Goal: Task Accomplishment & Management: Use online tool/utility

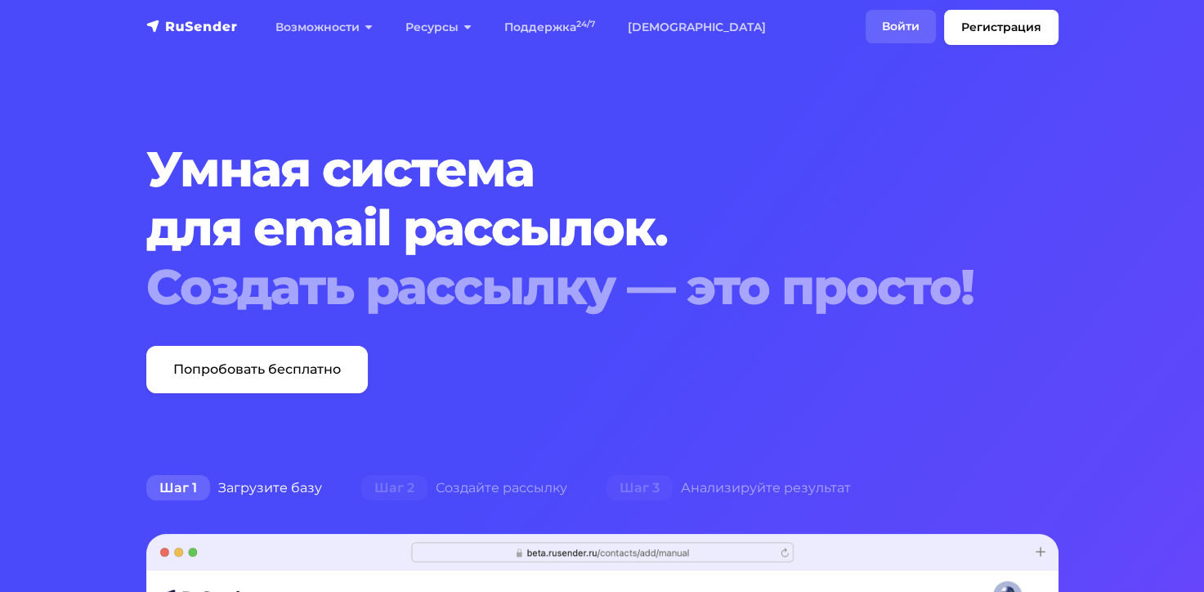
click at [887, 19] on link "Войти" at bounding box center [901, 27] width 70 height 34
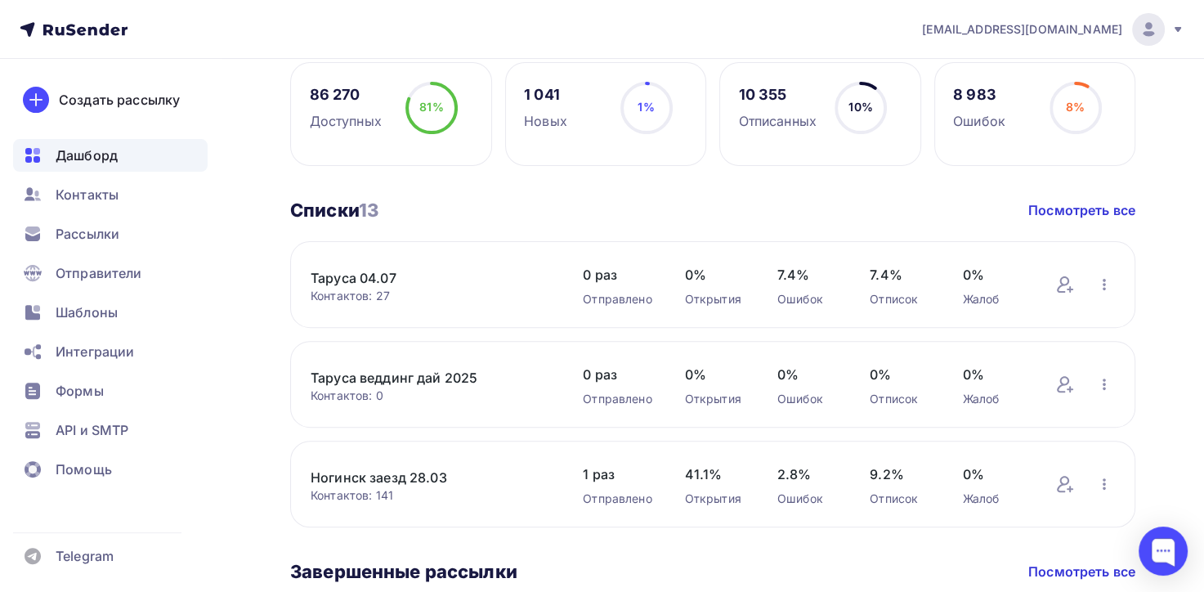
scroll to position [490, 0]
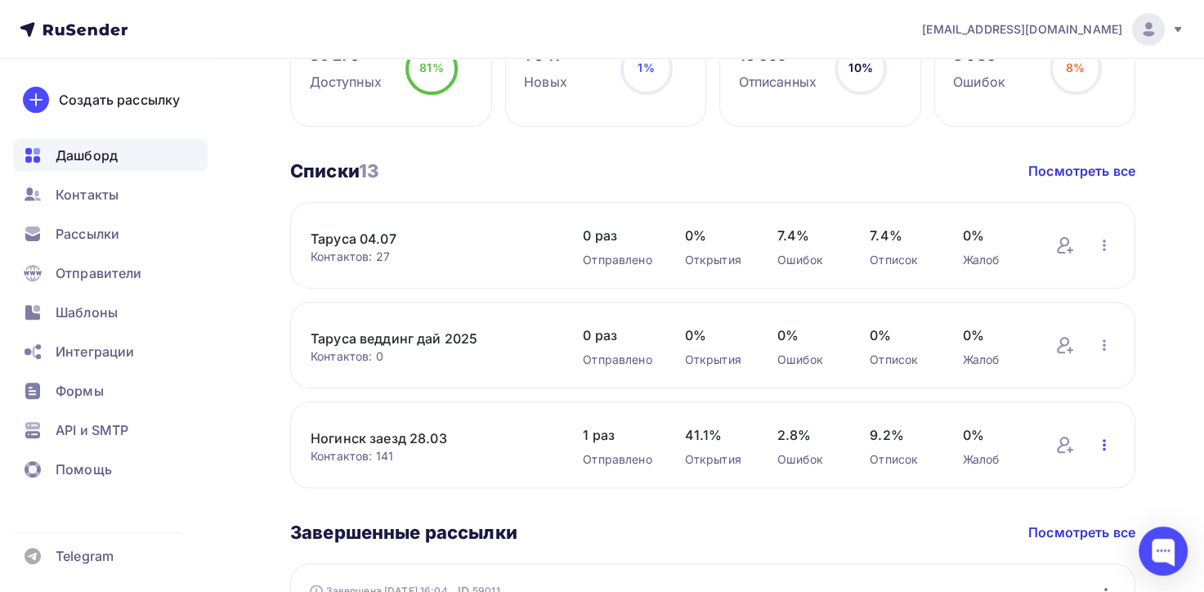
click at [1099, 441] on icon "button" at bounding box center [1105, 445] width 20 height 20
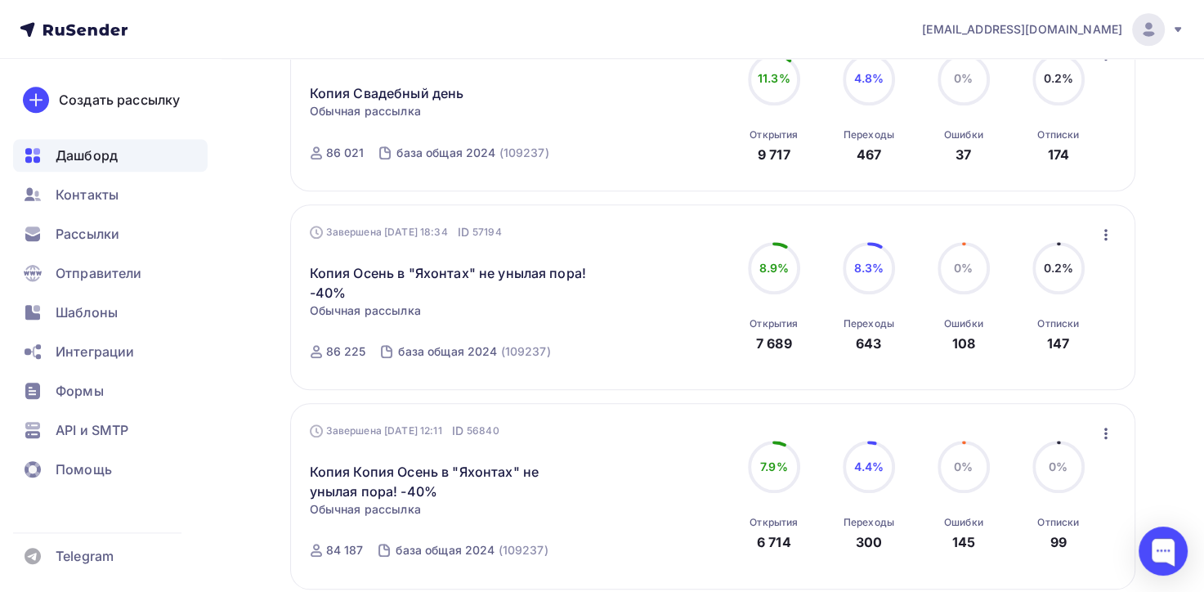
scroll to position [1635, 0]
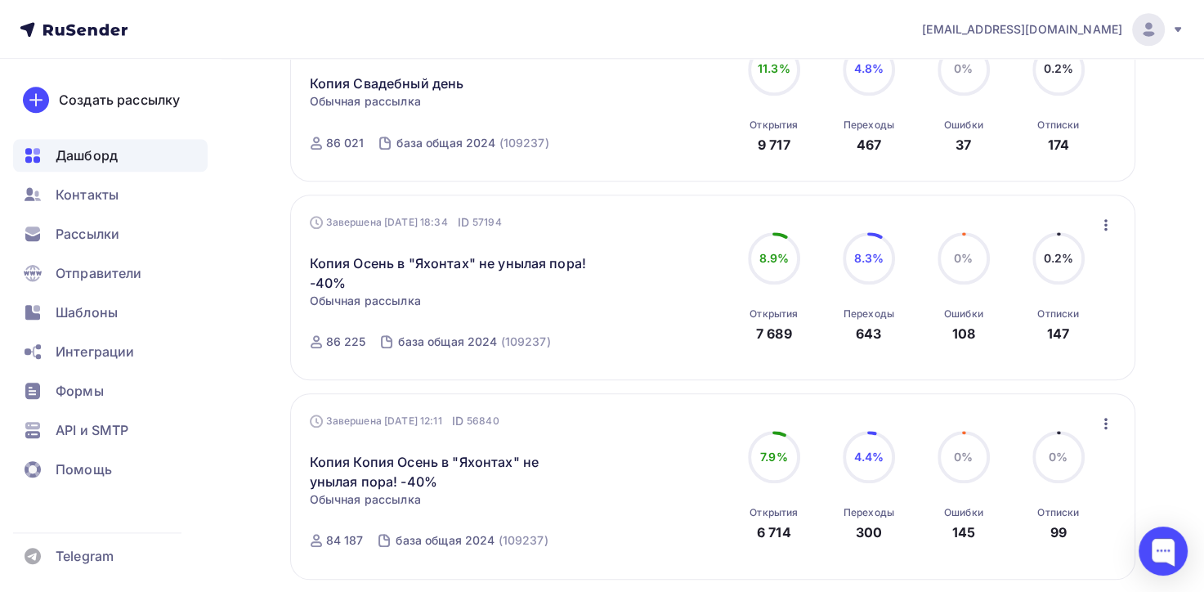
click at [1107, 216] on icon "button" at bounding box center [1106, 225] width 20 height 20
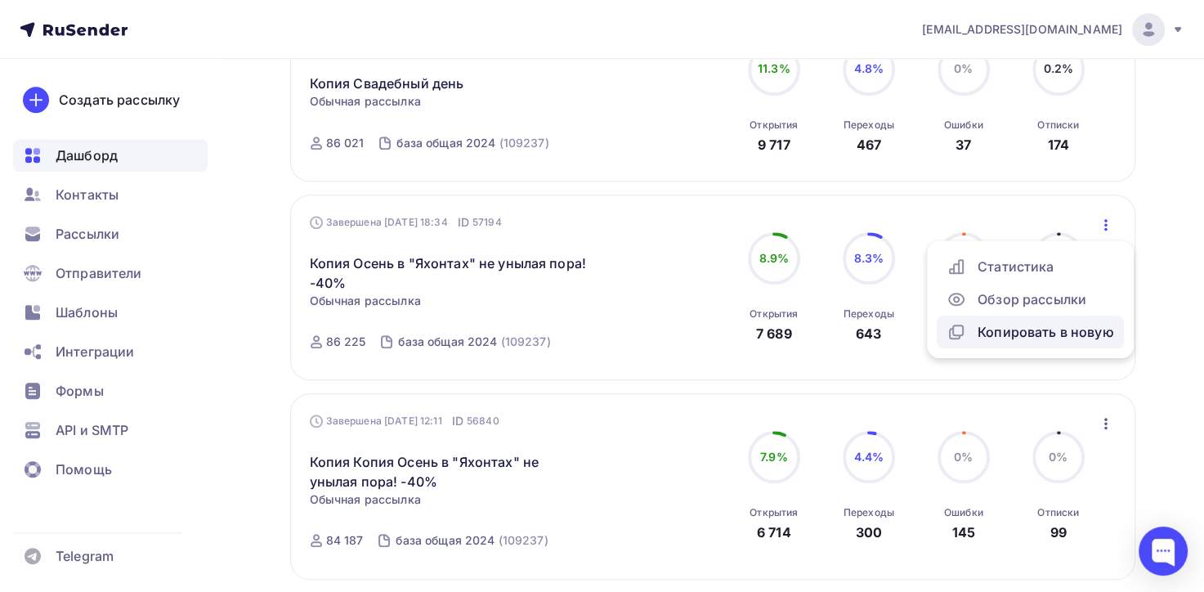
click at [1043, 325] on div "Копировать в новую" at bounding box center [1031, 332] width 168 height 20
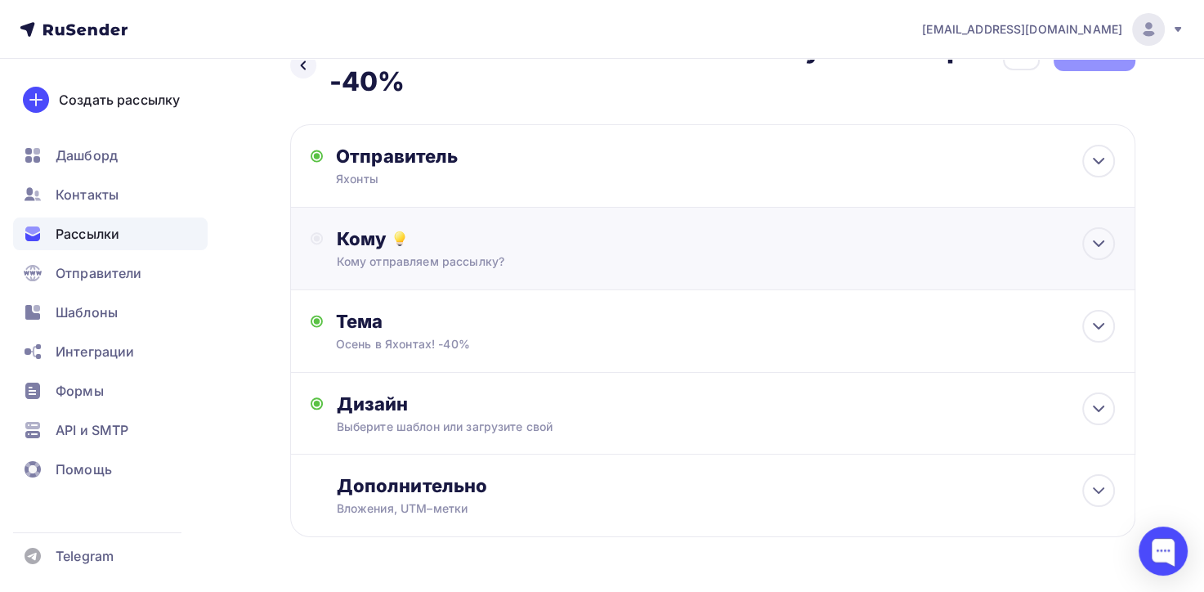
scroll to position [101, 0]
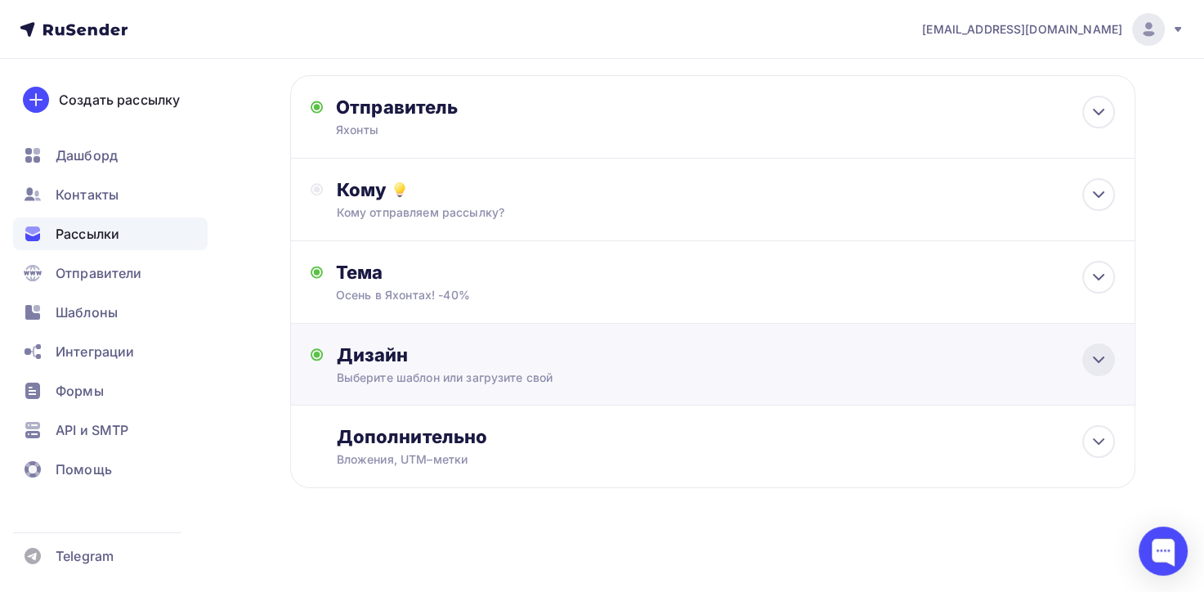
click at [1100, 360] on icon at bounding box center [1099, 360] width 20 height 20
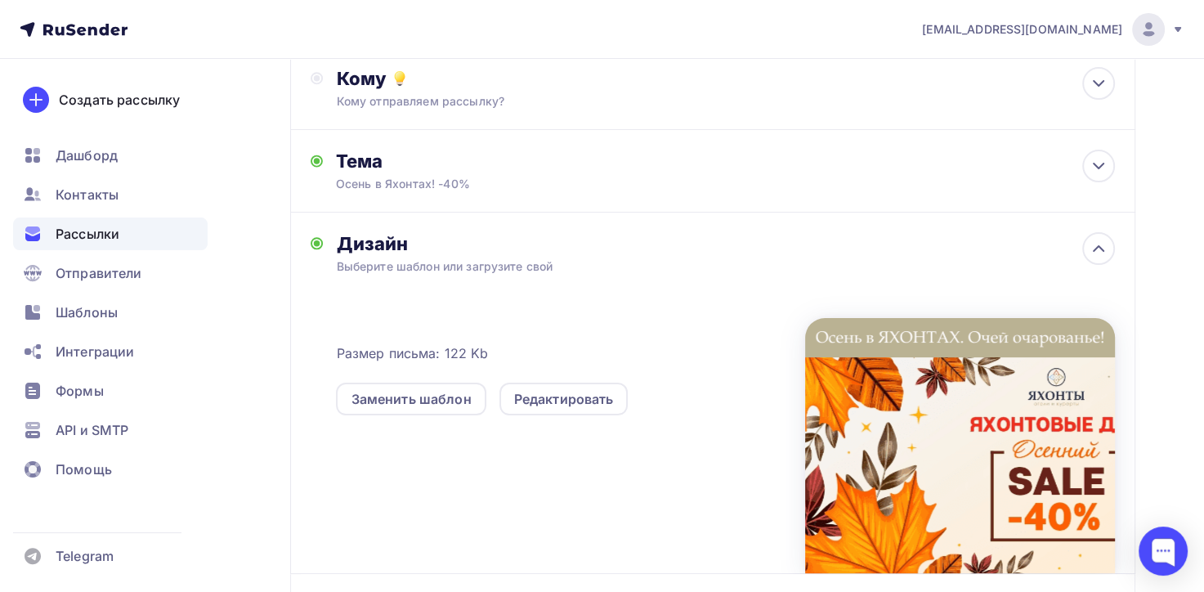
scroll to position [382, 0]
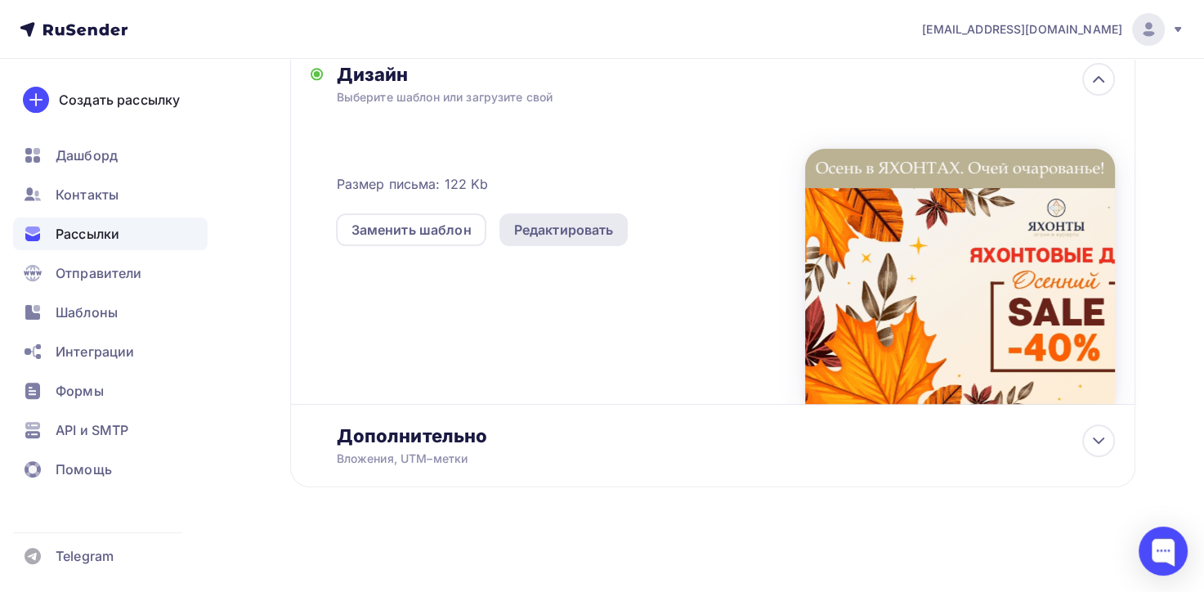
click at [536, 227] on div "Редактировать" at bounding box center [564, 230] width 100 height 20
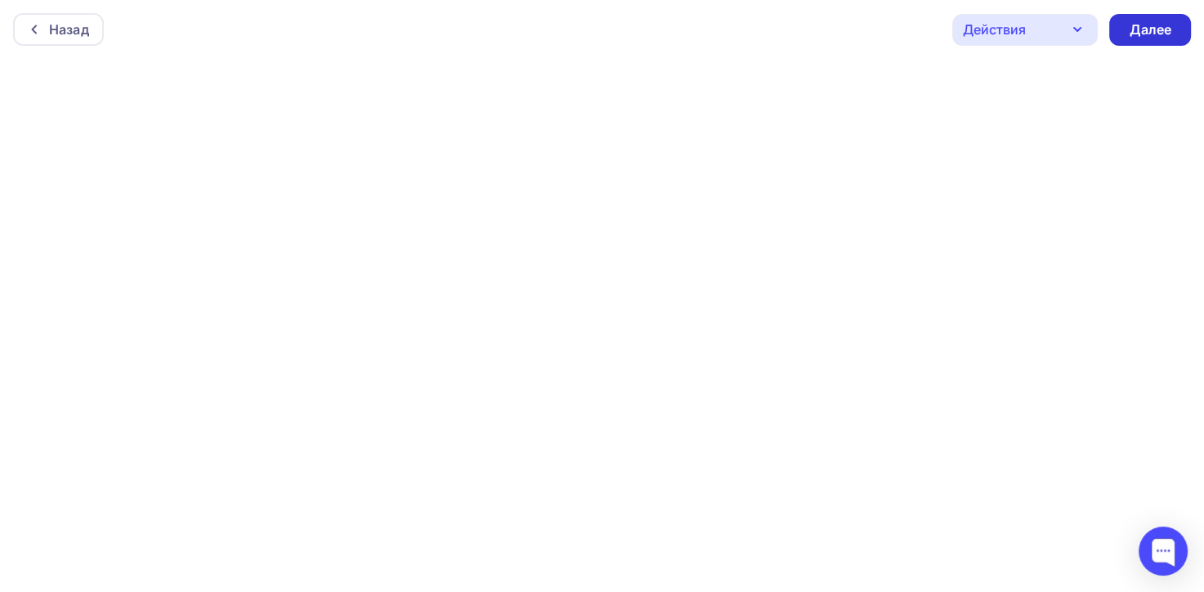
click at [1141, 35] on div "Далее" at bounding box center [1150, 29] width 43 height 19
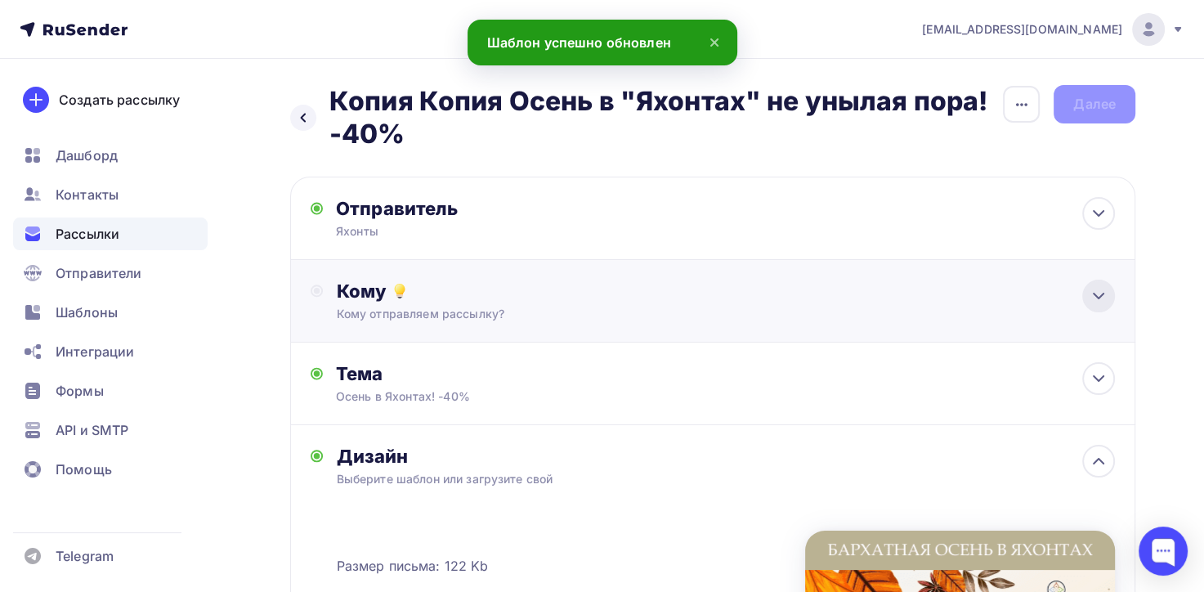
click at [1097, 293] on icon at bounding box center [1099, 296] width 20 height 20
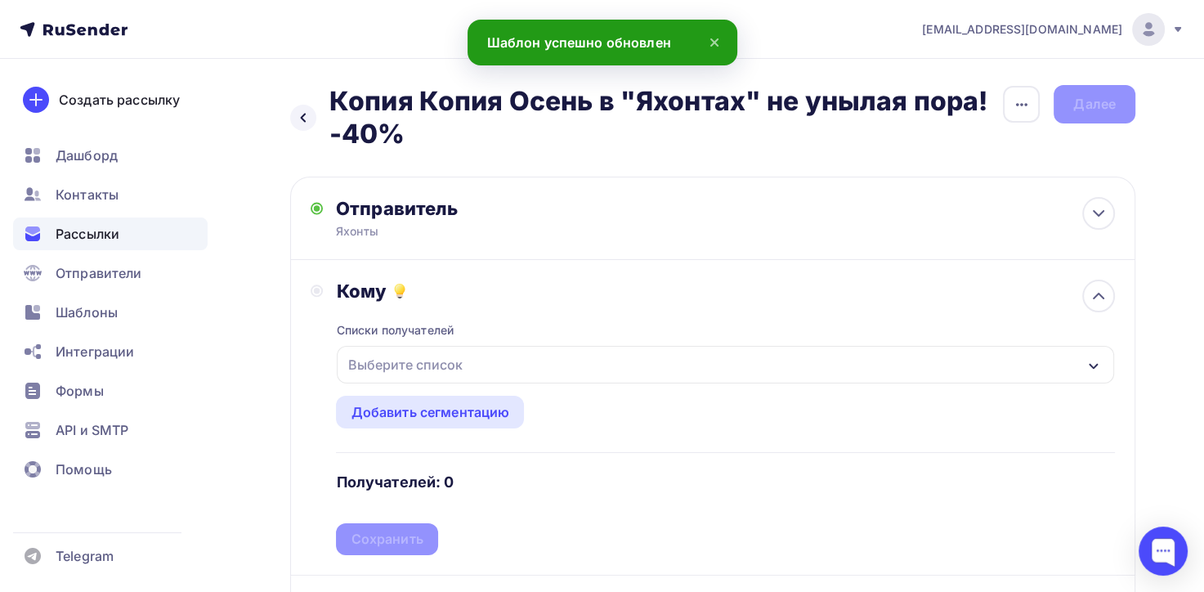
click at [409, 369] on div "Выберите список" at bounding box center [405, 364] width 128 height 29
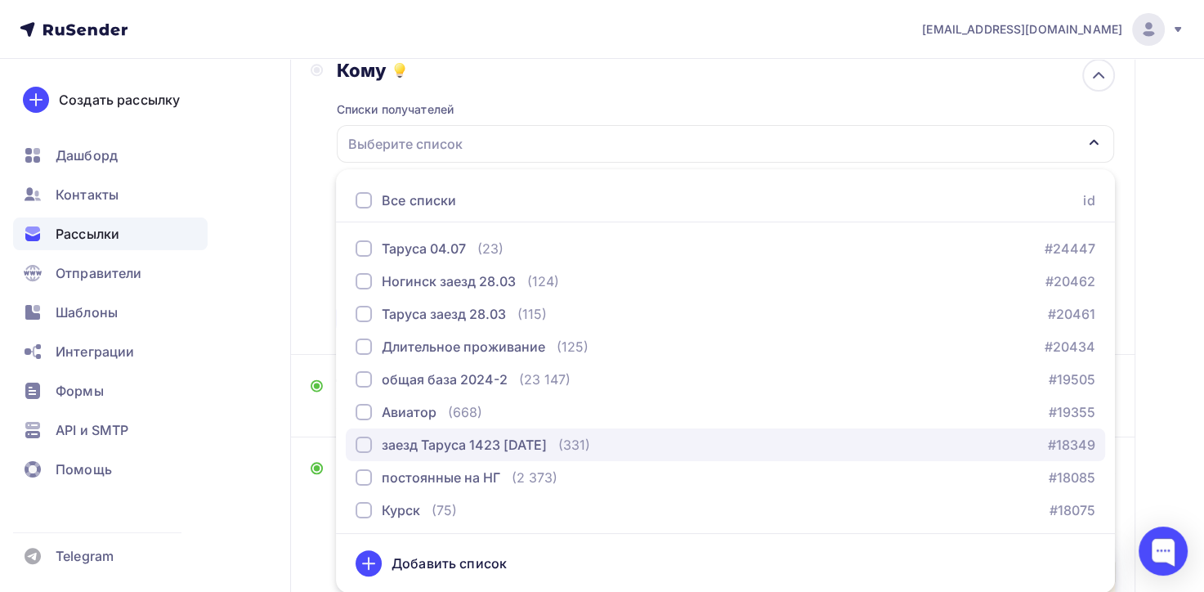
scroll to position [69, 0]
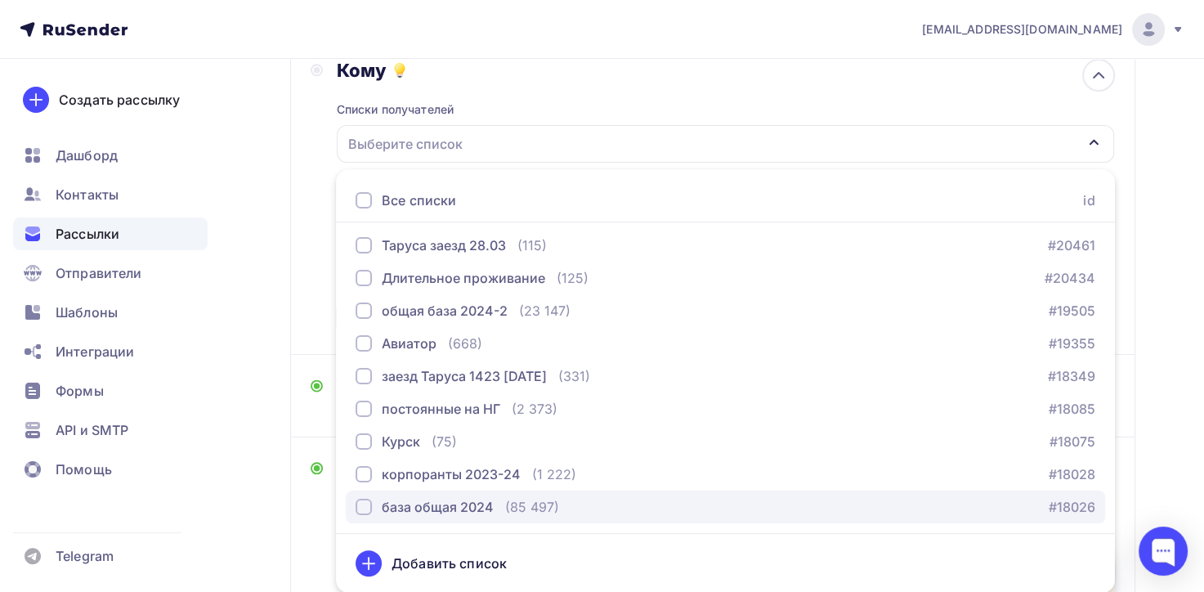
click at [444, 507] on div "база общая 2024" at bounding box center [438, 507] width 112 height 20
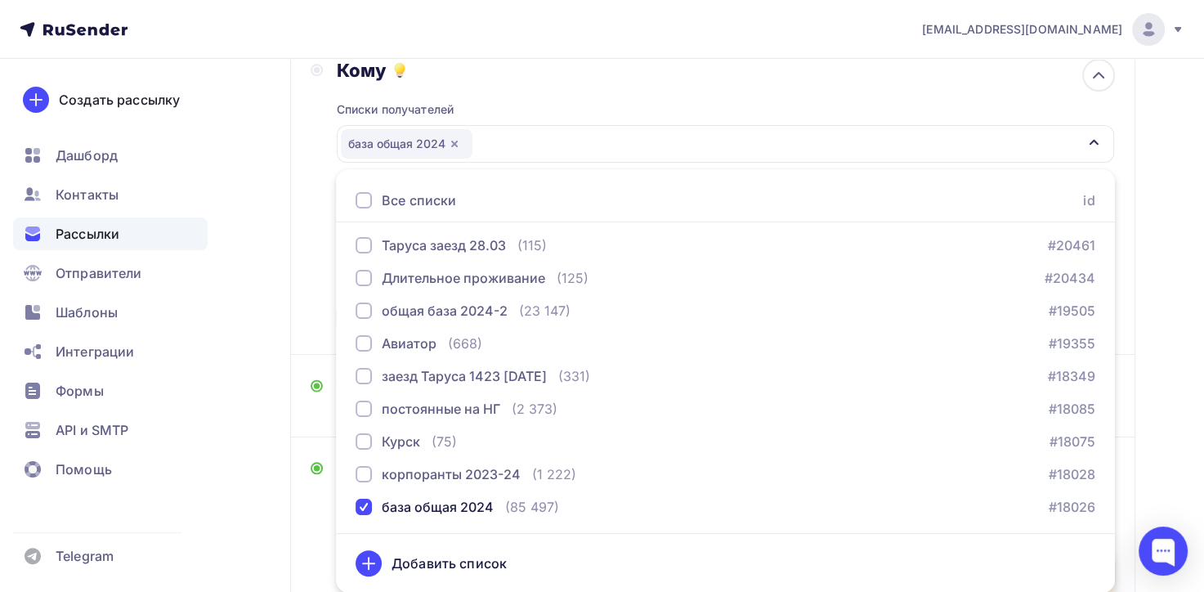
click at [226, 465] on div "Назад Копия Копия Осень в "Яхонтах" не унылая пора! -40% Копия Копия Осень в "Я…" at bounding box center [602, 412] width 1204 height 1148
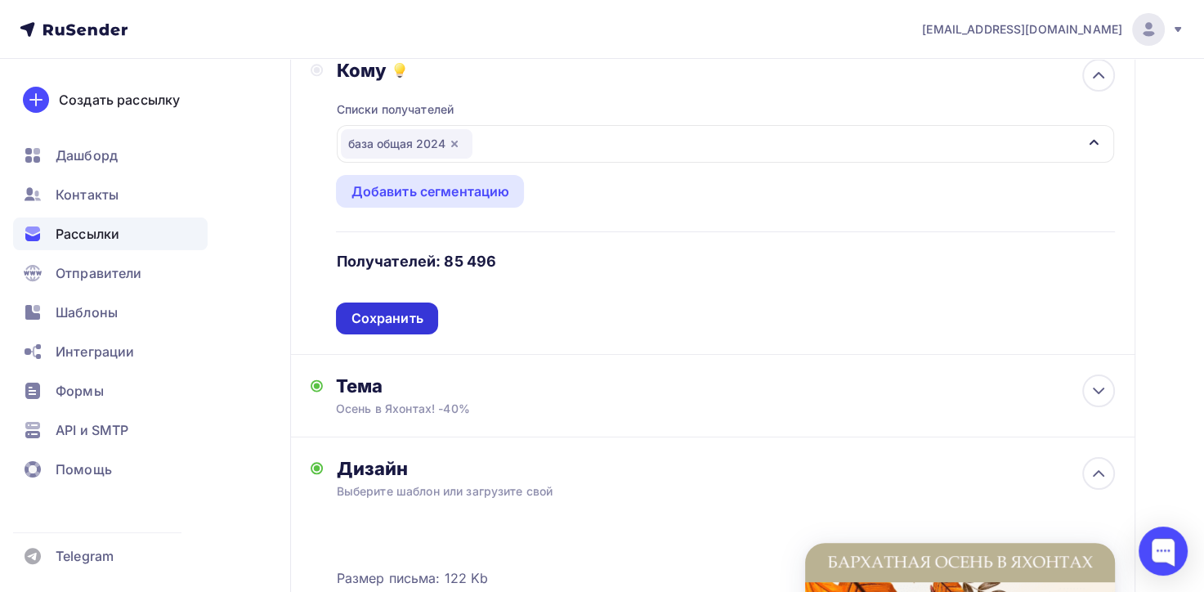
click at [411, 313] on div "Сохранить" at bounding box center [387, 318] width 72 height 19
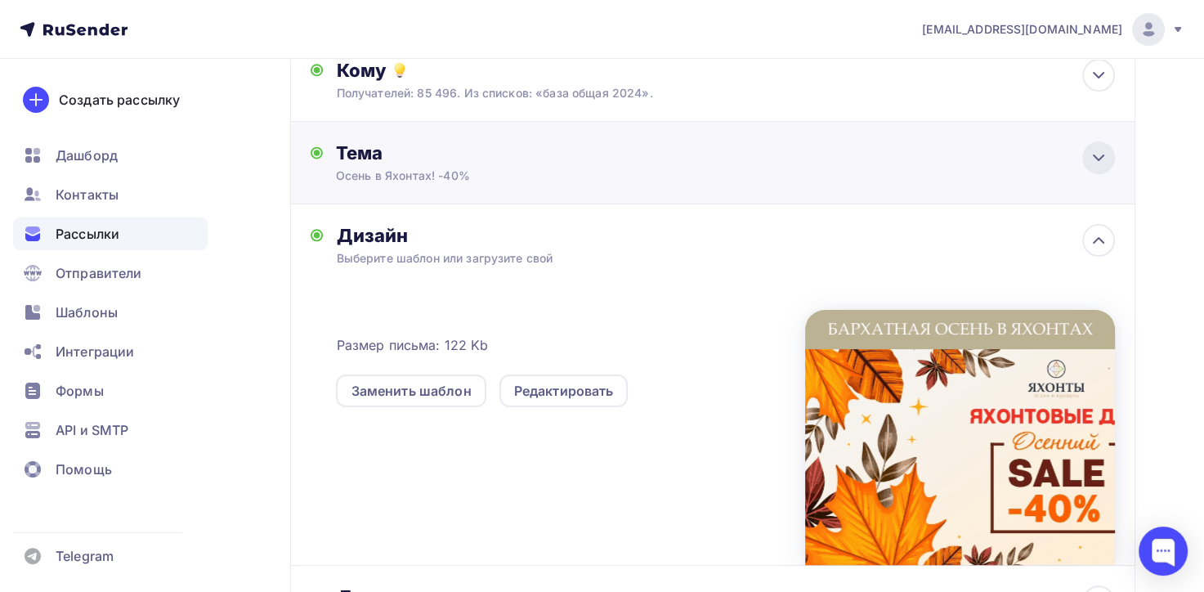
click at [1096, 152] on icon at bounding box center [1099, 158] width 20 height 20
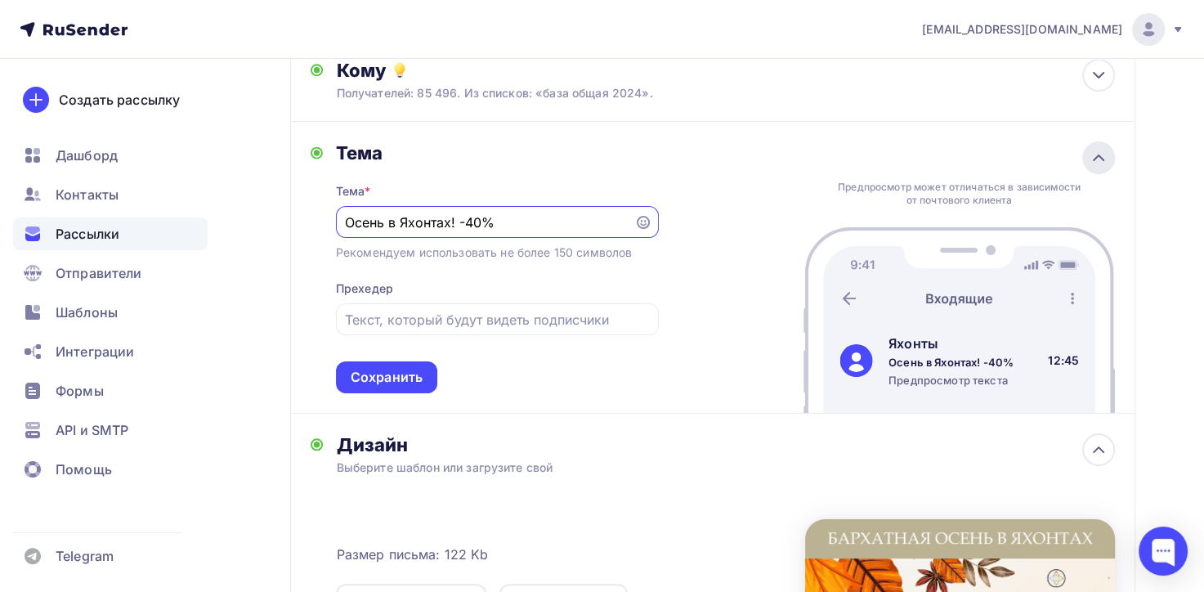
scroll to position [0, 0]
drag, startPoint x: 456, startPoint y: 223, endPoint x: 347, endPoint y: 223, distance: 108.7
click at [347, 223] on input "Осень в Яхонтах! -40%" at bounding box center [485, 223] width 280 height 20
click at [572, 216] on input "Бархатная осень в ЯХОНТАХ -40%" at bounding box center [485, 223] width 280 height 20
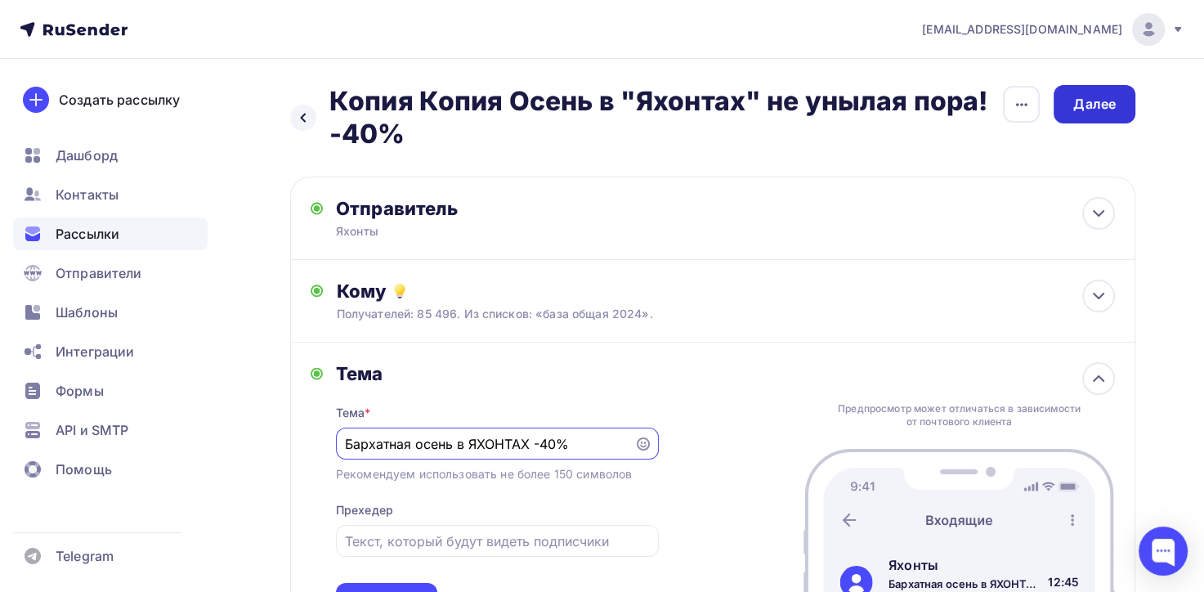
type input "Бархатная осень в ЯХОНТАХ -40%"
click at [1112, 100] on div "Далее" at bounding box center [1094, 104] width 43 height 19
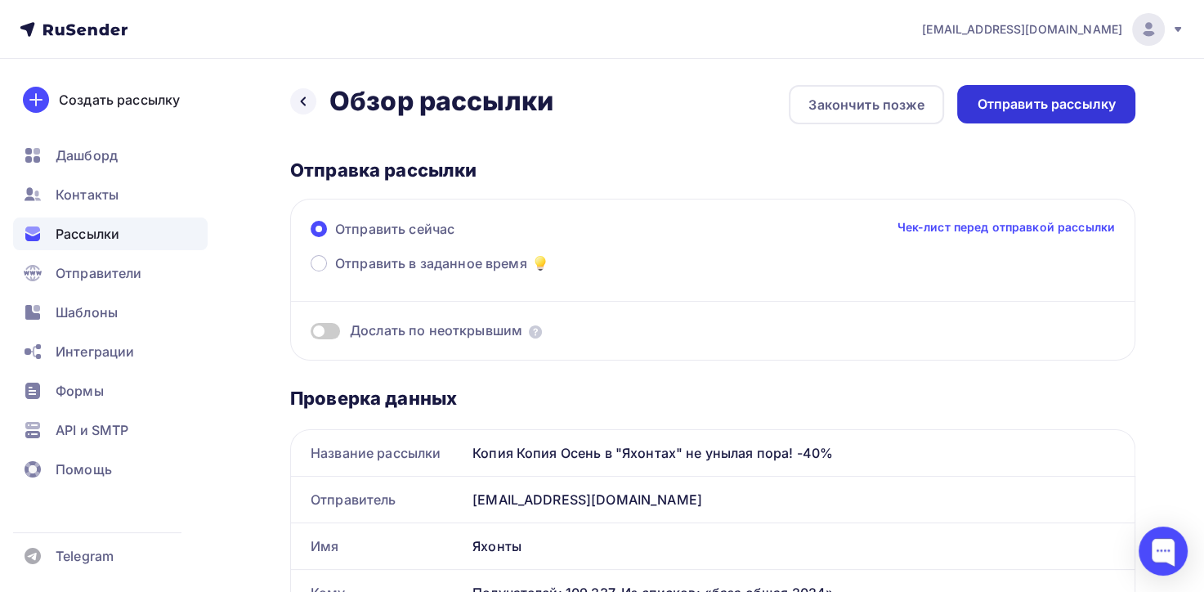
click at [1102, 98] on div "Отправить рассылку" at bounding box center [1046, 104] width 139 height 19
